Goal: Task Accomplishment & Management: Manage account settings

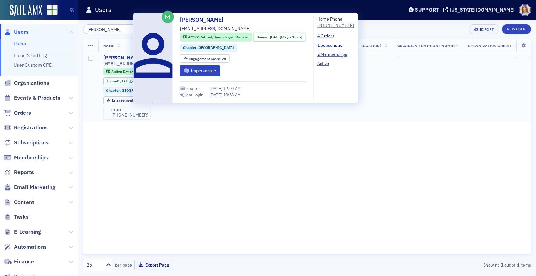
type input "[PERSON_NAME]"
click at [112, 57] on div "[PERSON_NAME]" at bounding box center [122, 58] width 39 height 6
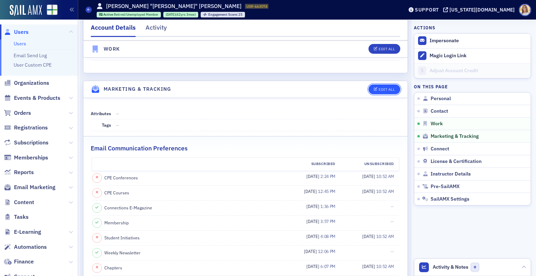
click at [378, 88] on div "Edit All" at bounding box center [386, 90] width 16 height 4
select select "US"
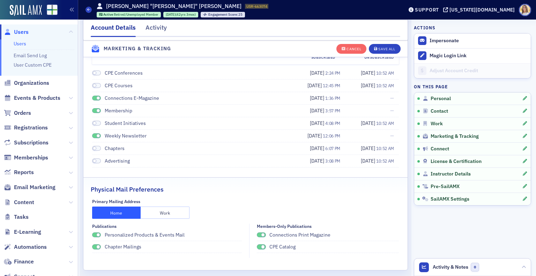
scroll to position [900, 0]
click at [97, 244] on span at bounding box center [98, 246] width 4 height 4
click at [97, 233] on span at bounding box center [98, 235] width 4 height 4
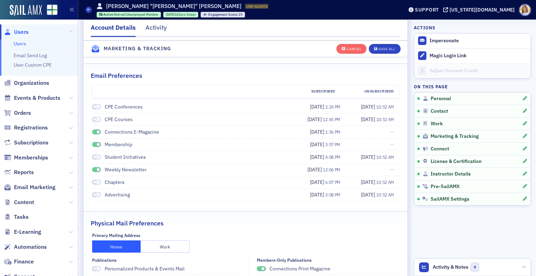
scroll to position [865, 0]
click at [96, 131] on span at bounding box center [96, 132] width 9 height 5
click at [98, 145] on span at bounding box center [96, 144] width 9 height 5
click at [98, 167] on span at bounding box center [96, 169] width 9 height 5
click at [381, 50] on div "Save All" at bounding box center [386, 49] width 17 height 4
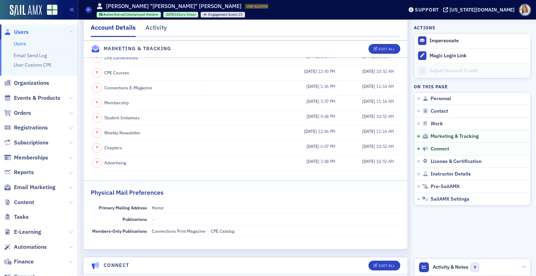
scroll to position [776, 0]
